Goal: Task Accomplishment & Management: Use online tool/utility

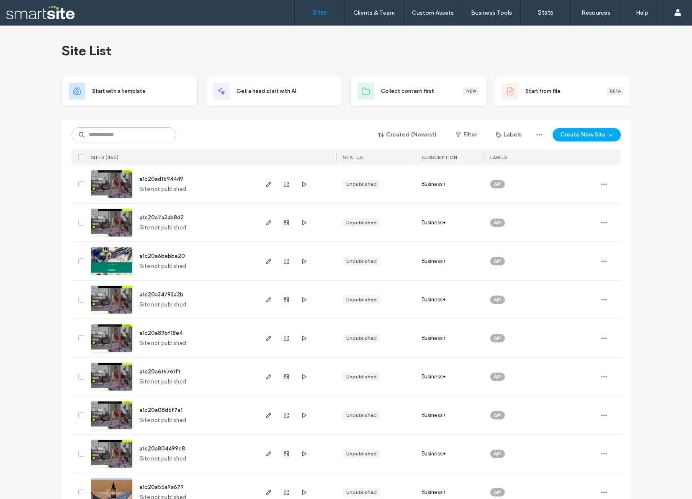
click at [229, 126] on div "Created (Newest) Filter Labels Create New Site SITES (450) STATUS SUBSCRIPTION …" at bounding box center [347, 142] width 550 height 45
click at [103, 138] on input at bounding box center [124, 134] width 105 height 15
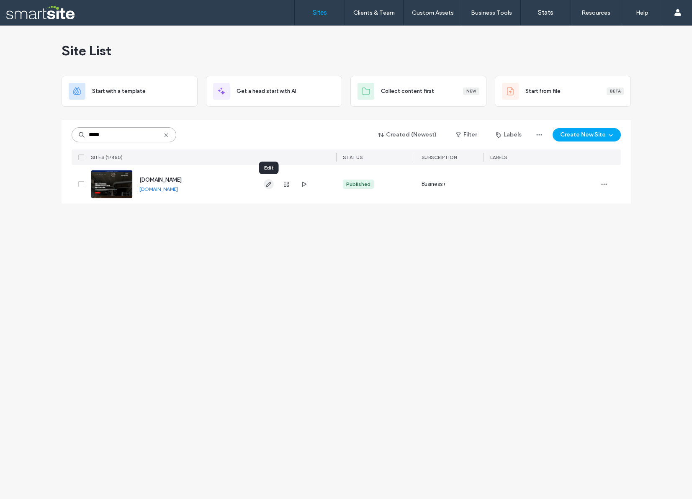
type input "*****"
click at [269, 185] on use "button" at bounding box center [268, 184] width 5 height 5
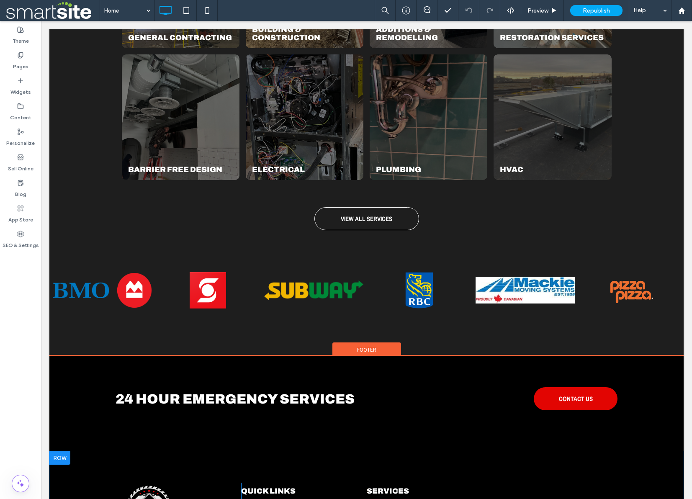
scroll to position [1319, 0]
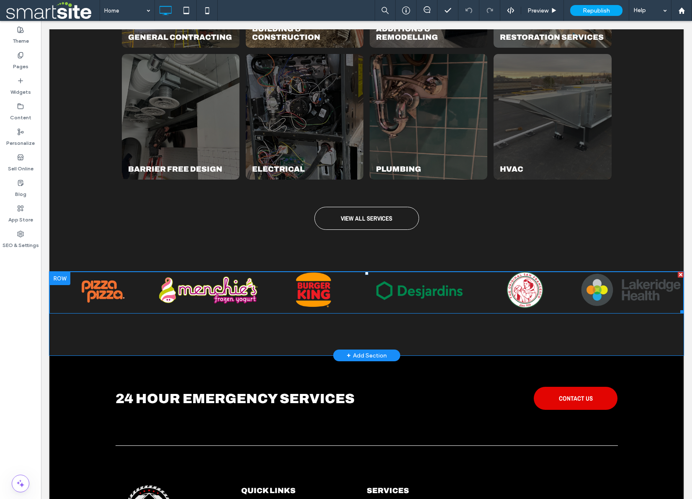
click at [516, 284] on div at bounding box center [525, 289] width 99 height 13
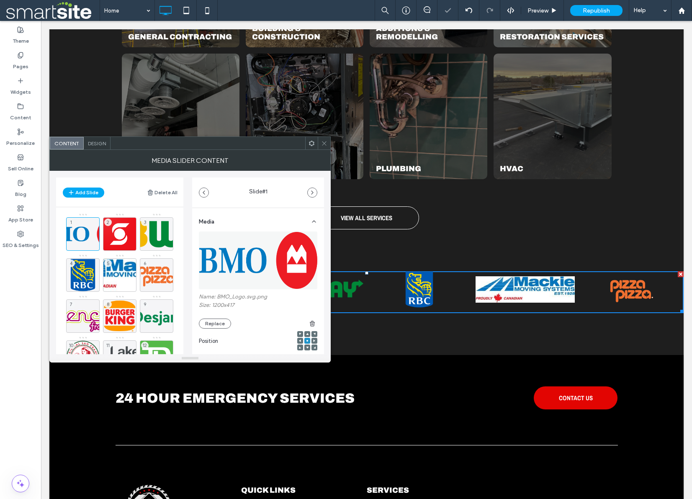
click at [431, 292] on div at bounding box center [419, 289] width 99 height 13
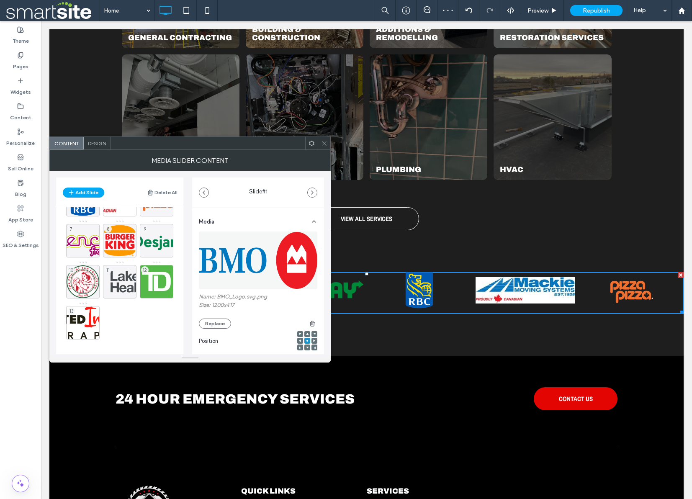
scroll to position [0, 0]
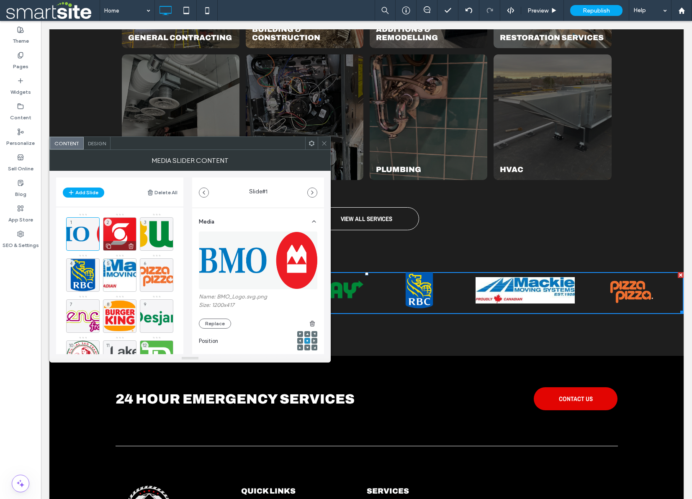
click at [118, 234] on div "2" at bounding box center [120, 234] width 34 height 34
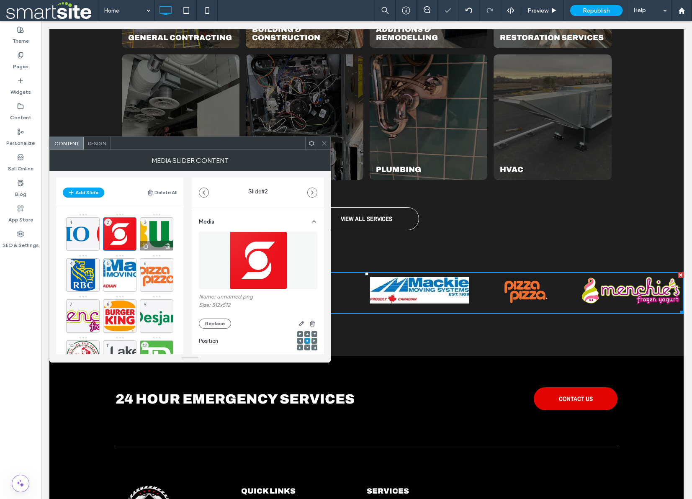
click at [157, 234] on div "3" at bounding box center [157, 234] width 34 height 34
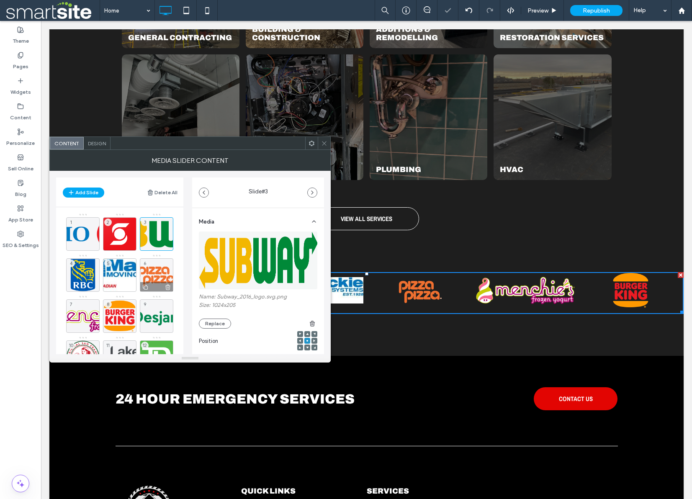
click at [161, 276] on div "6" at bounding box center [157, 275] width 34 height 34
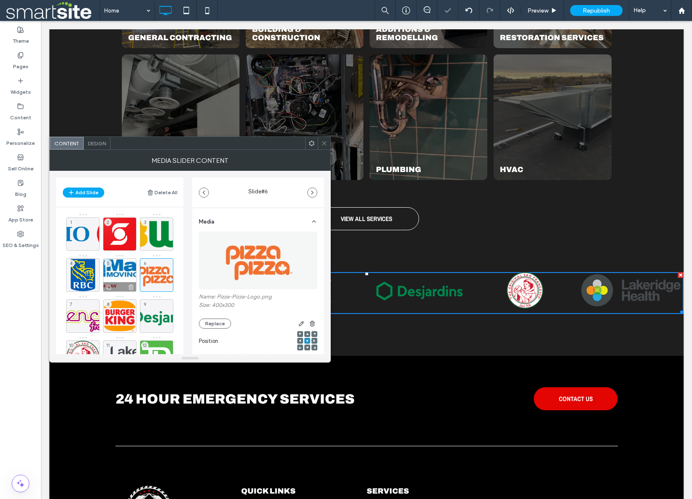
click at [121, 274] on div "5" at bounding box center [120, 275] width 34 height 34
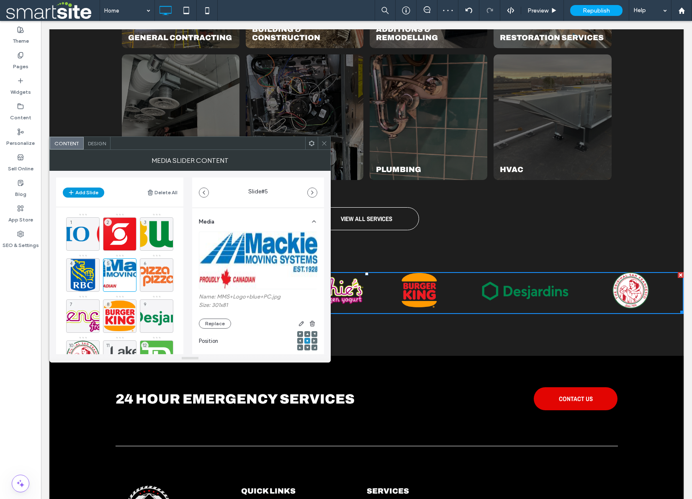
click at [83, 191] on button "Add Slide" at bounding box center [83, 193] width 41 height 10
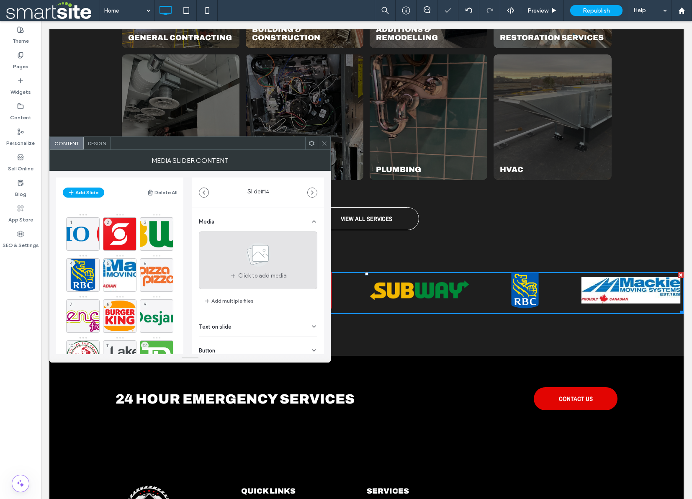
click at [246, 260] on use at bounding box center [258, 255] width 24 height 24
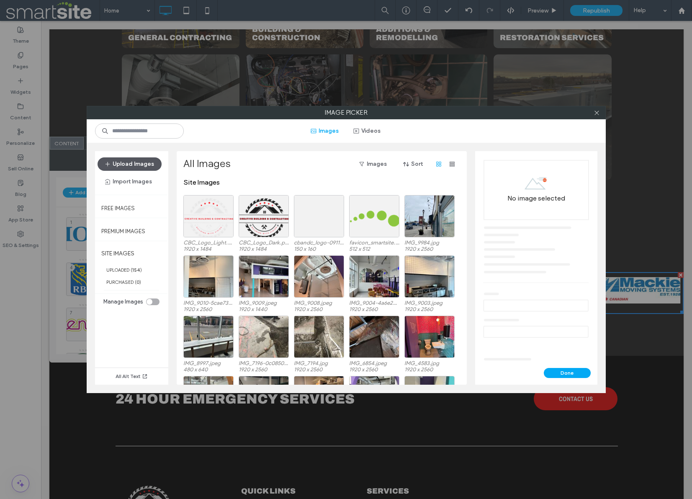
click at [133, 163] on button "Upload Images" at bounding box center [130, 163] width 64 height 13
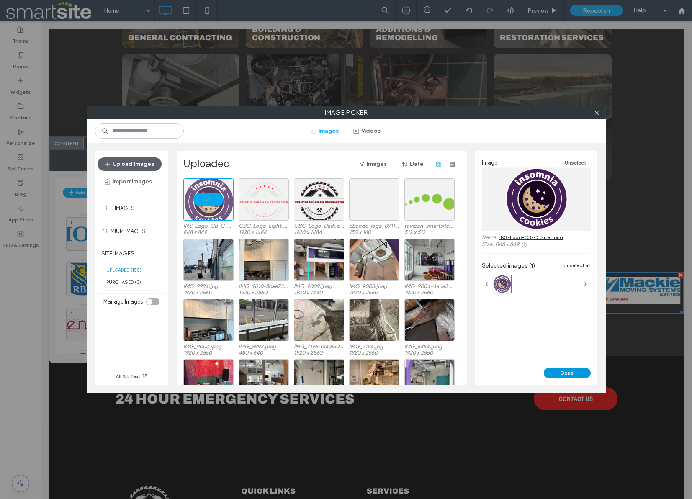
click at [569, 373] on button "Done" at bounding box center [567, 373] width 47 height 10
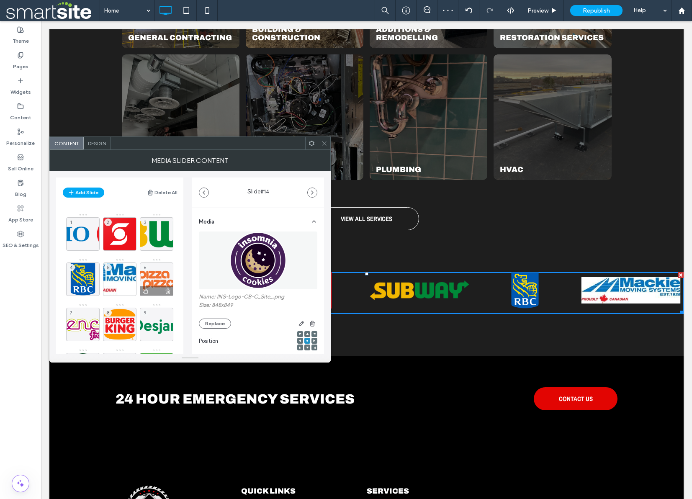
click at [157, 273] on div "6" at bounding box center [157, 280] width 34 height 34
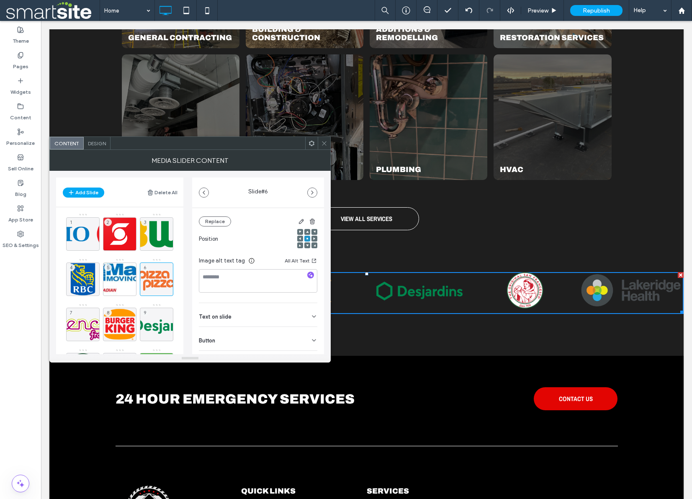
scroll to position [119, 0]
click at [311, 322] on icon at bounding box center [314, 324] width 7 height 7
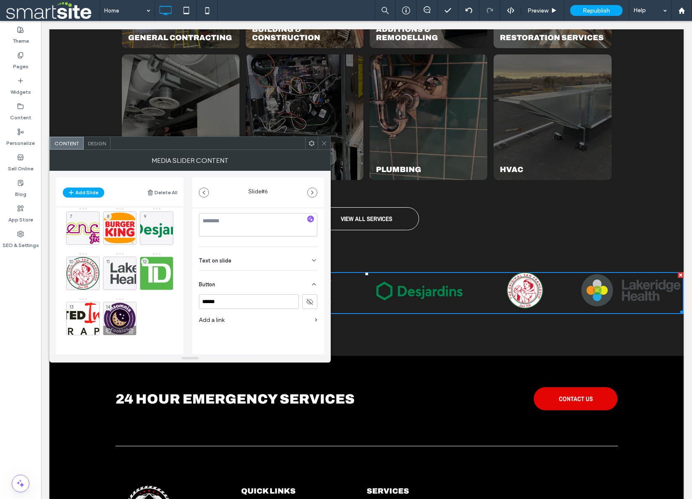
click at [116, 320] on div "14" at bounding box center [120, 319] width 34 height 34
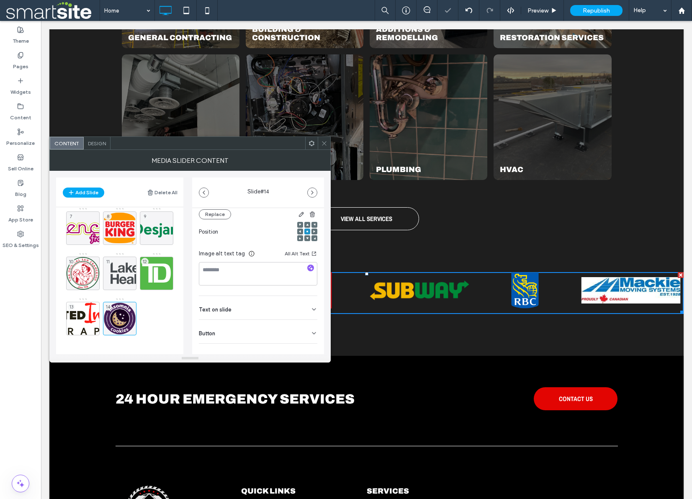
scroll to position [119, 0]
click at [311, 322] on icon at bounding box center [314, 324] width 7 height 7
click at [307, 302] on use at bounding box center [310, 301] width 7 height 5
click at [311, 259] on icon at bounding box center [314, 260] width 7 height 7
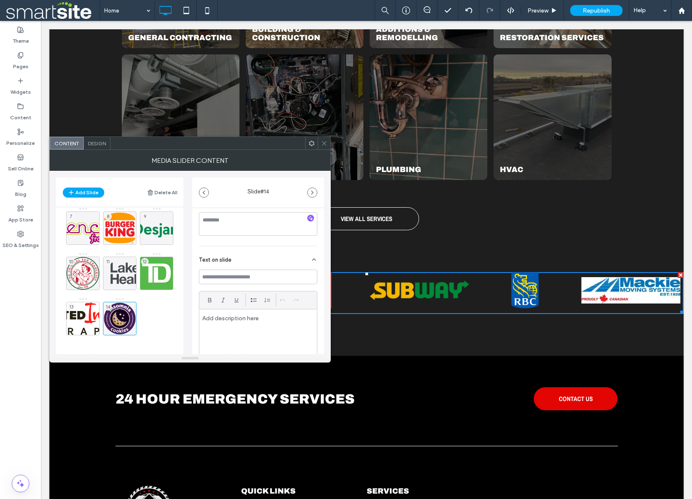
click at [311, 259] on icon at bounding box center [314, 259] width 7 height 7
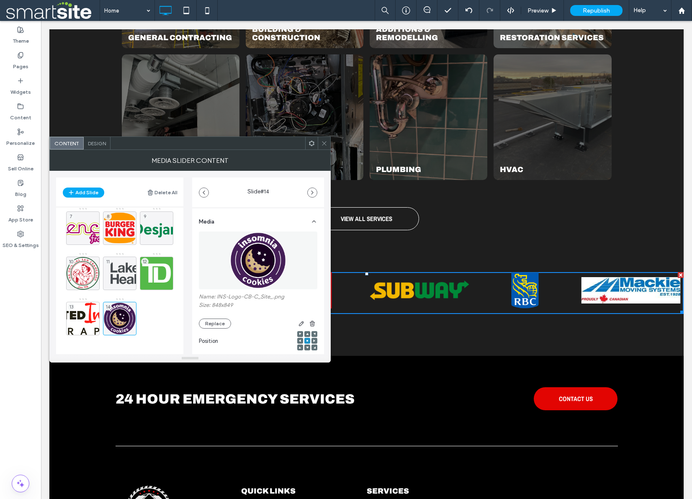
click at [325, 143] on icon at bounding box center [324, 143] width 6 height 6
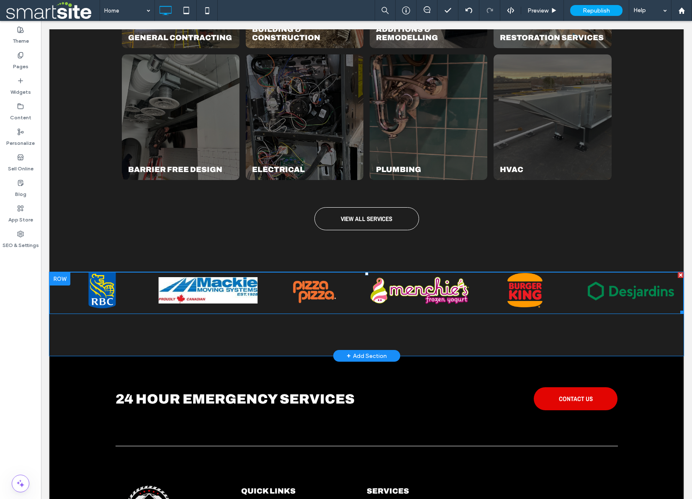
click at [468, 292] on div at bounding box center [419, 290] width 99 height 13
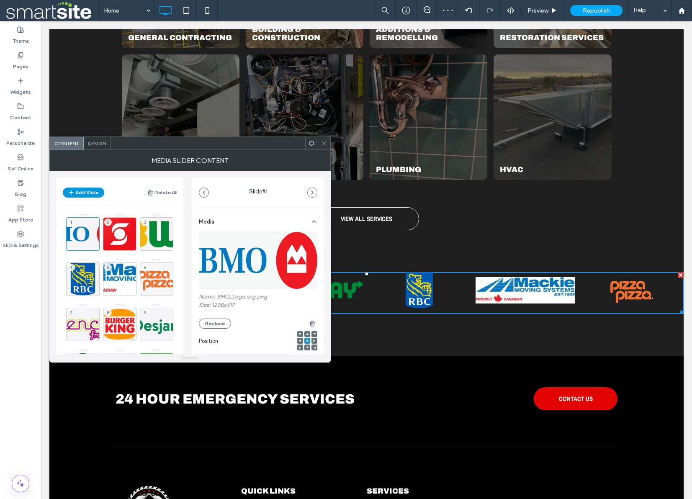
click at [90, 193] on button "Add Slide" at bounding box center [83, 193] width 41 height 10
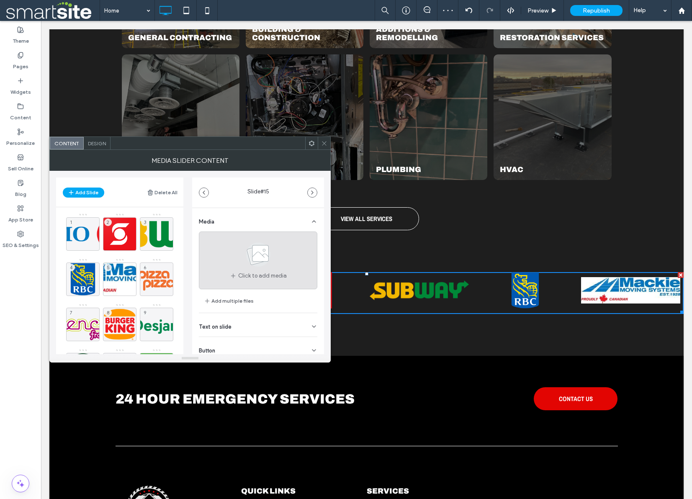
click at [265, 272] on span "Click to add media" at bounding box center [262, 276] width 49 height 8
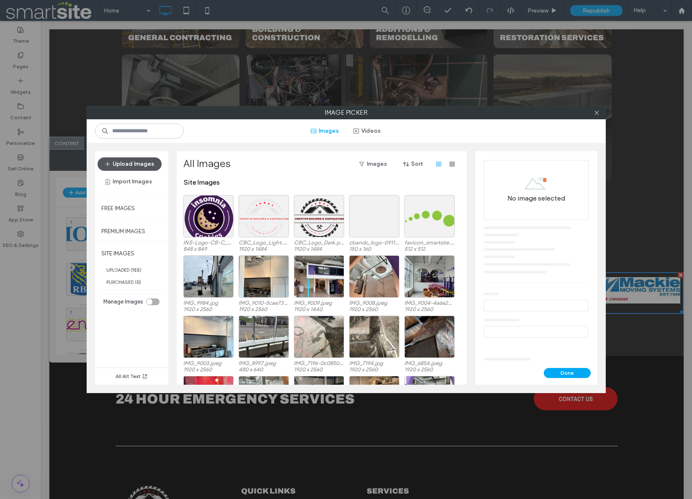
click at [152, 168] on button "Upload Images" at bounding box center [130, 163] width 64 height 13
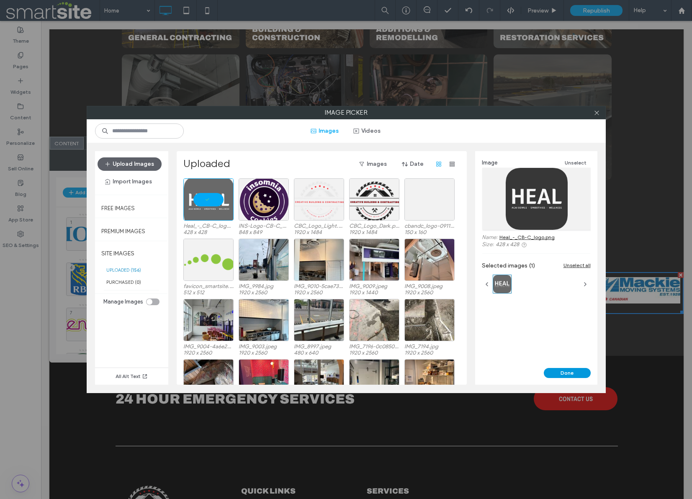
click at [574, 372] on button "Done" at bounding box center [567, 373] width 47 height 10
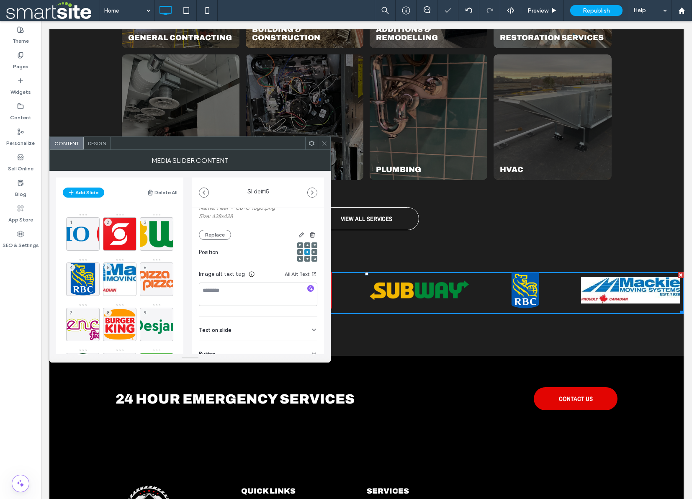
scroll to position [119, 0]
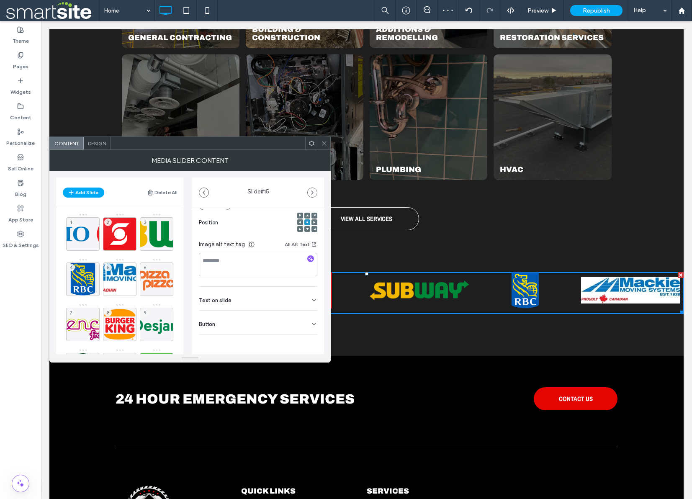
click at [311, 321] on icon at bounding box center [314, 324] width 7 height 7
click at [307, 305] on icon at bounding box center [310, 302] width 8 height 8
click at [326, 142] on icon at bounding box center [324, 143] width 6 height 6
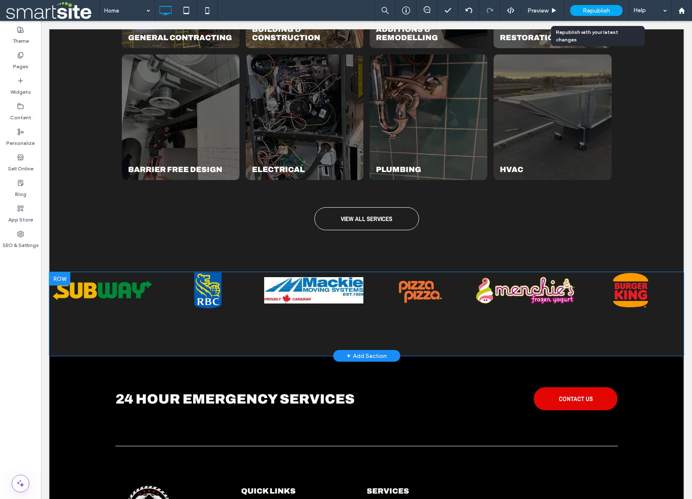
click at [603, 10] on span "Republish" at bounding box center [596, 10] width 27 height 7
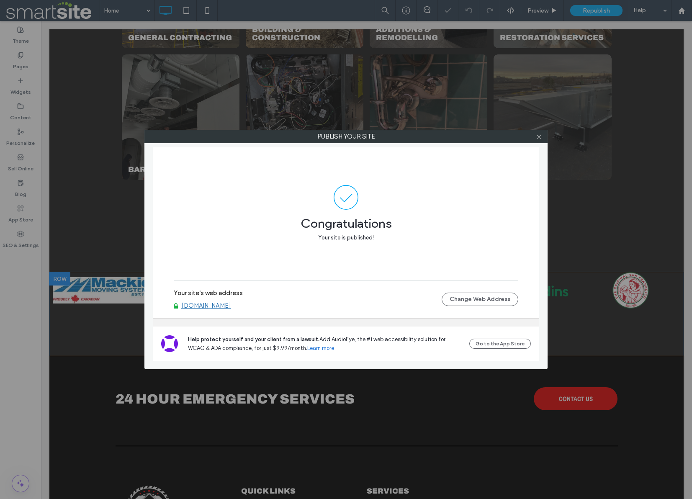
click at [204, 306] on link "[DOMAIN_NAME]" at bounding box center [206, 306] width 50 height 8
